Goal: Task Accomplishment & Management: Complete application form

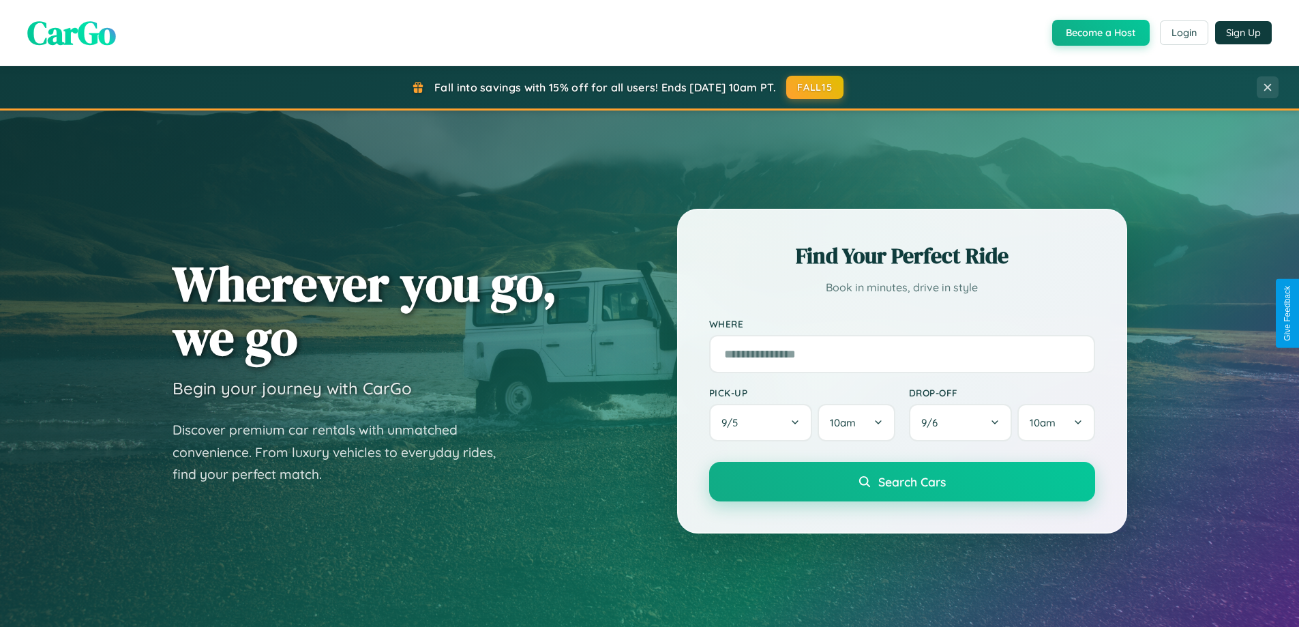
scroll to position [2624, 0]
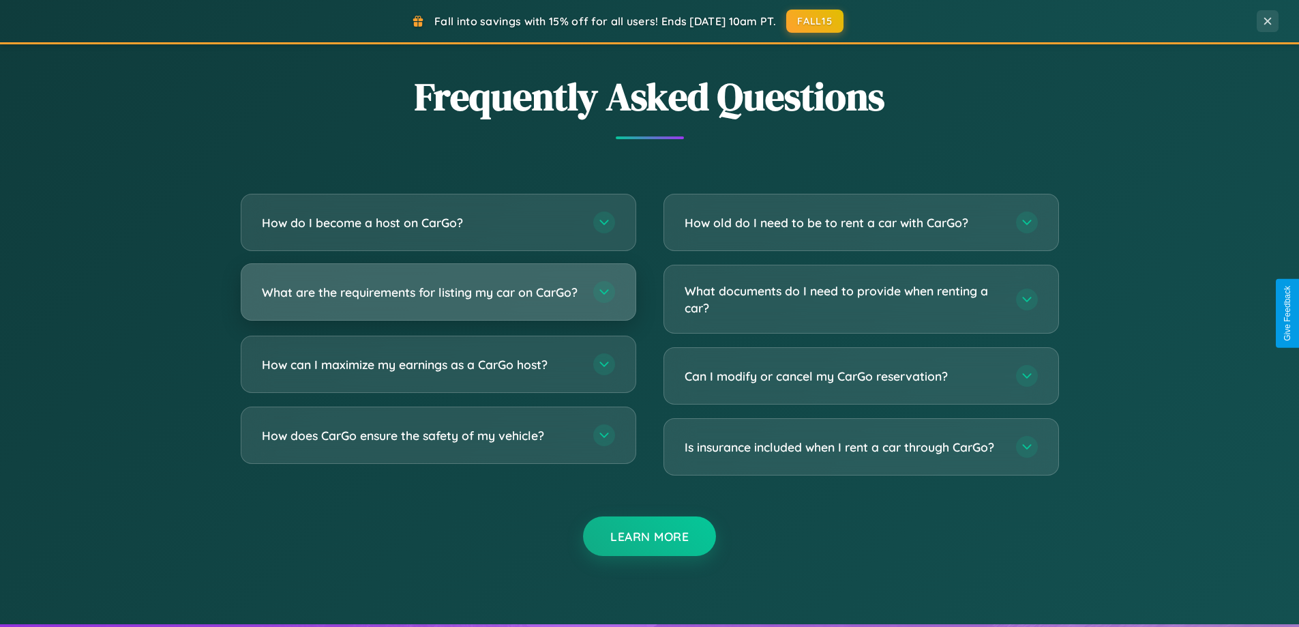
click at [438, 298] on h3 "What are the requirements for listing my car on CarGo?" at bounding box center [421, 292] width 318 height 17
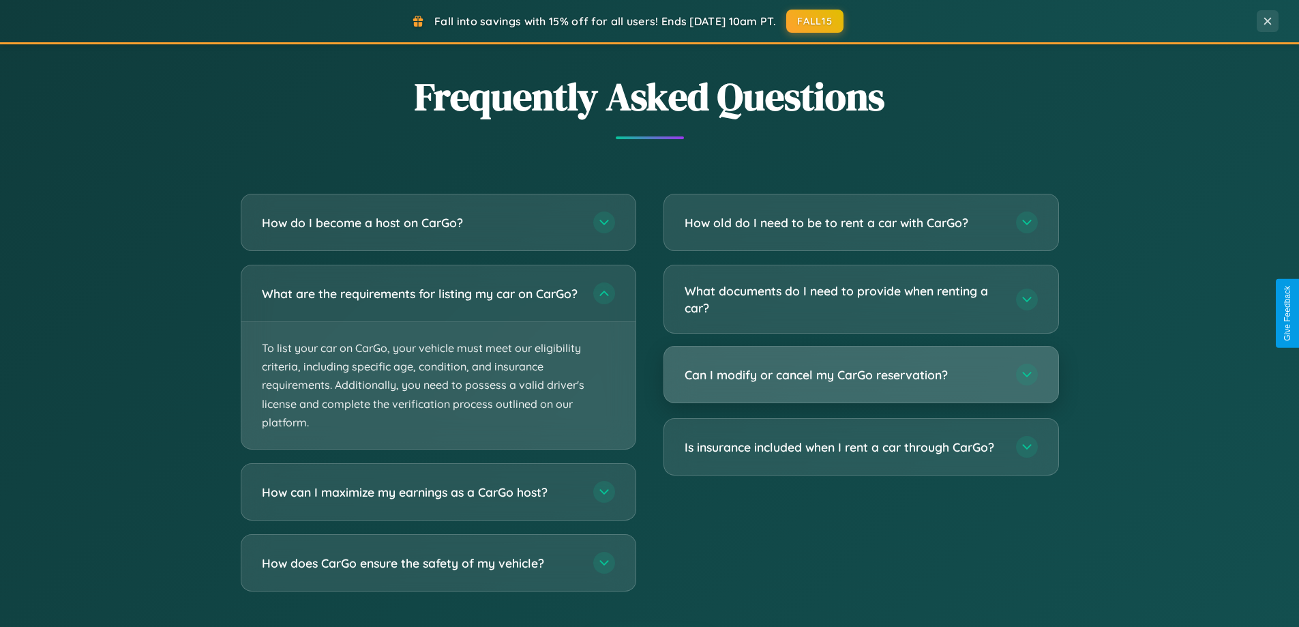
click at [861, 376] on h3 "Can I modify or cancel my CarGo reservation?" at bounding box center [844, 374] width 318 height 17
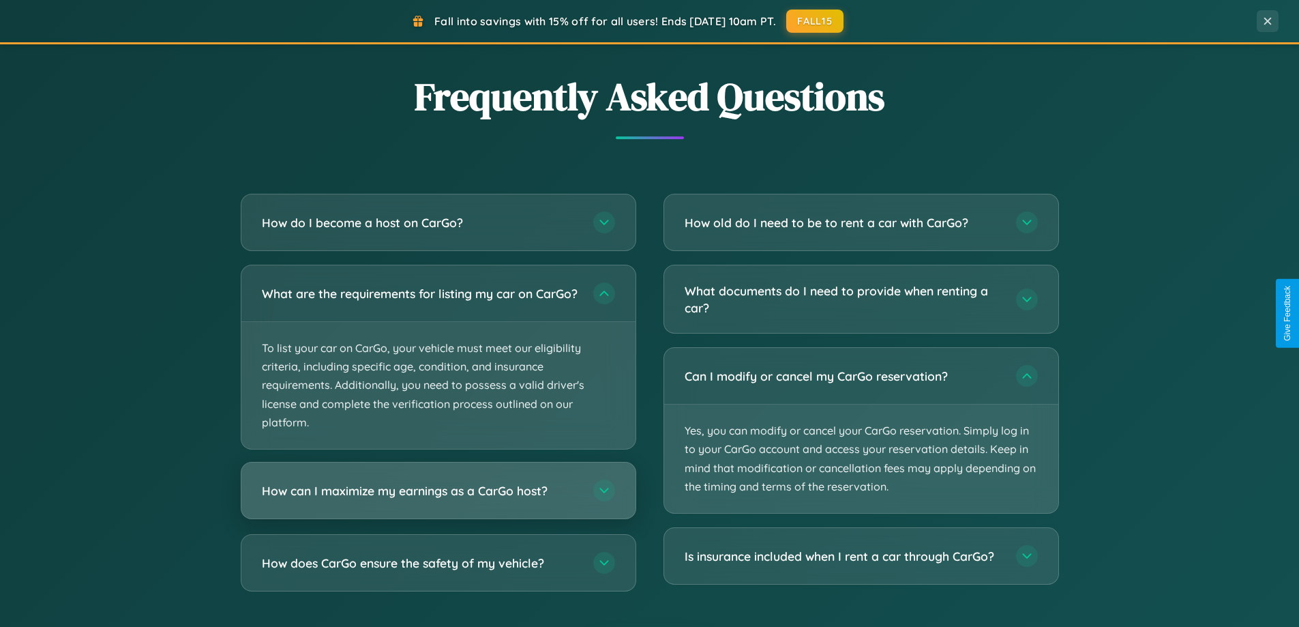
click at [438, 499] on h3 "How can I maximize my earnings as a CarGo host?" at bounding box center [421, 490] width 318 height 17
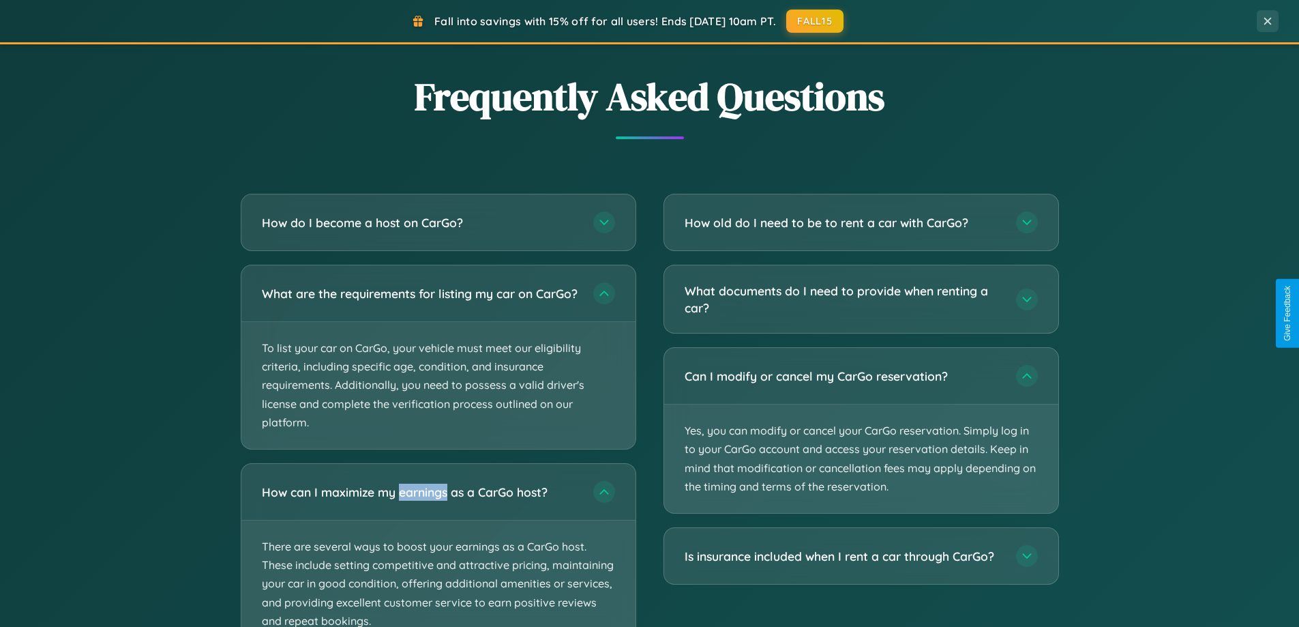
scroll to position [2728, 0]
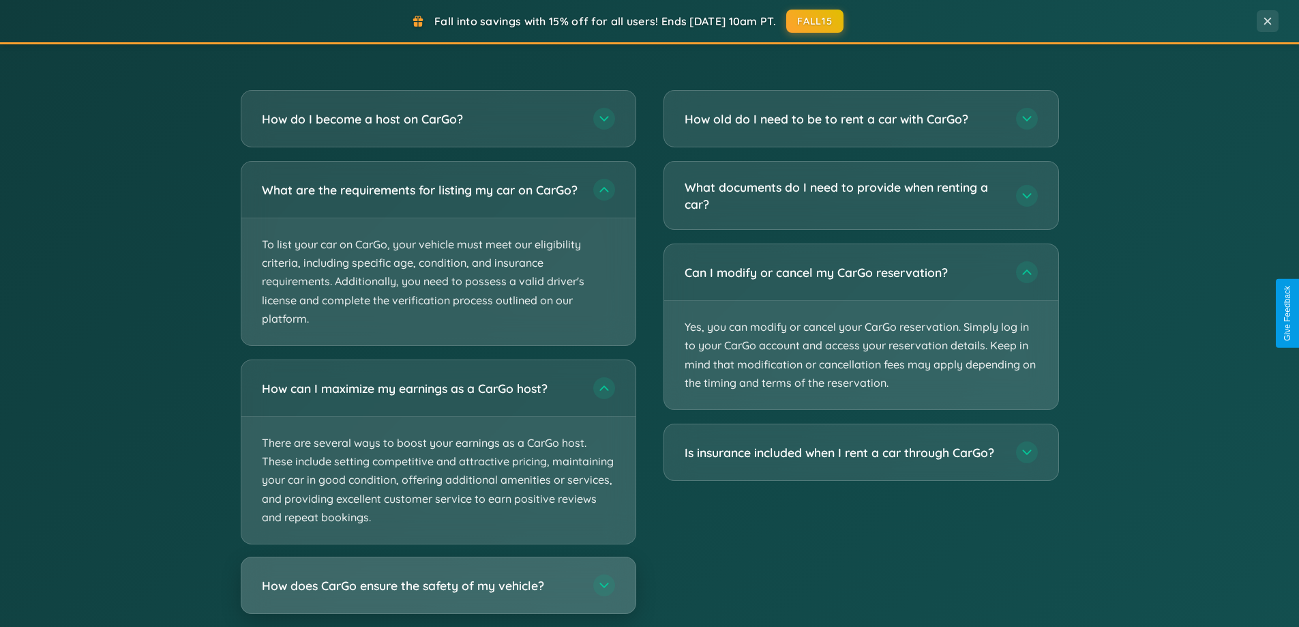
click at [438, 594] on h3 "How does CarGo ensure the safety of my vehicle?" at bounding box center [421, 585] width 318 height 17
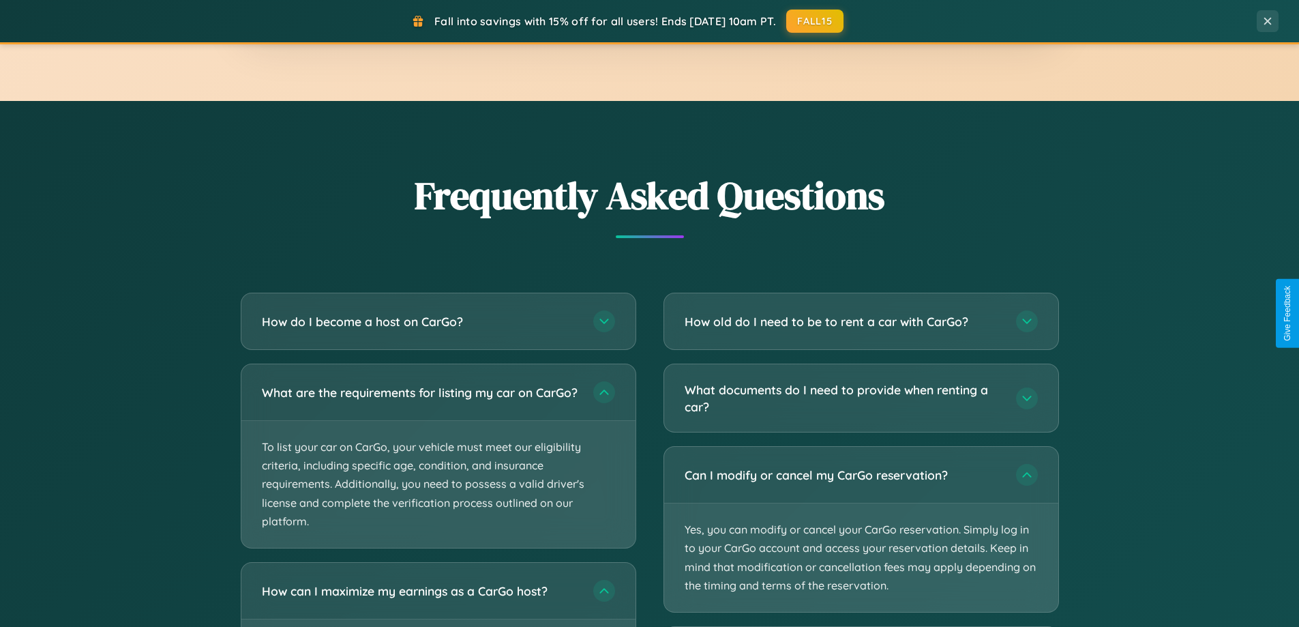
scroll to position [2191, 0]
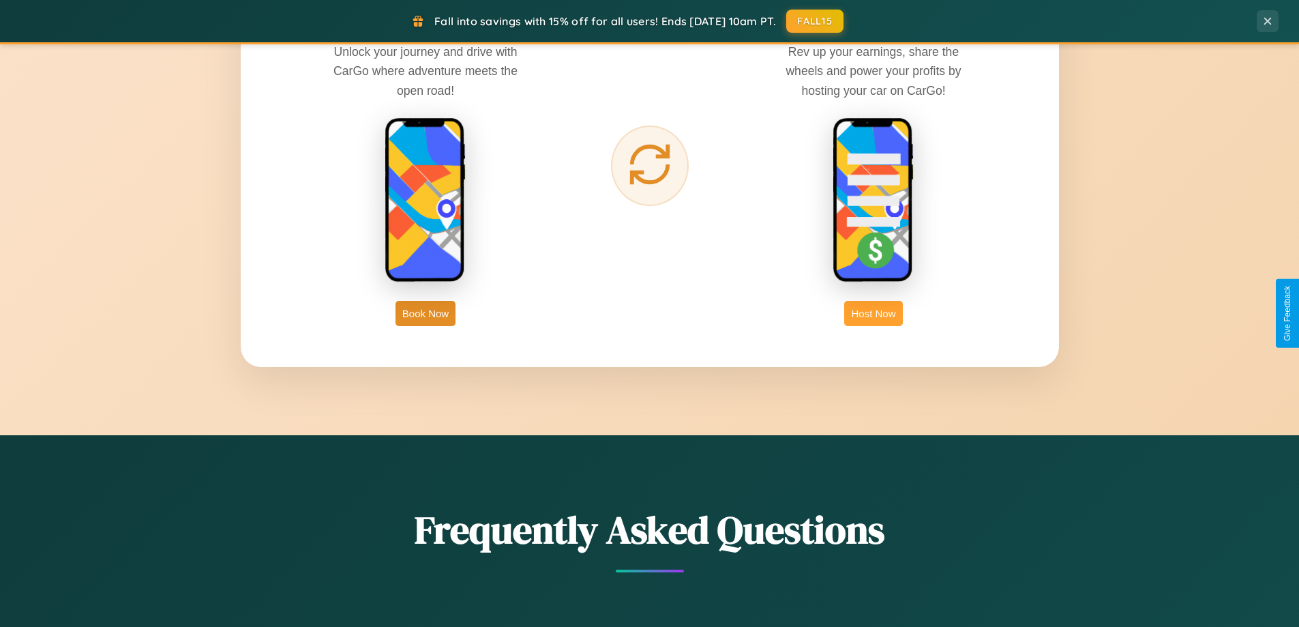
click at [873, 313] on button "Host Now" at bounding box center [873, 313] width 58 height 25
